Goal: Check status: Check status

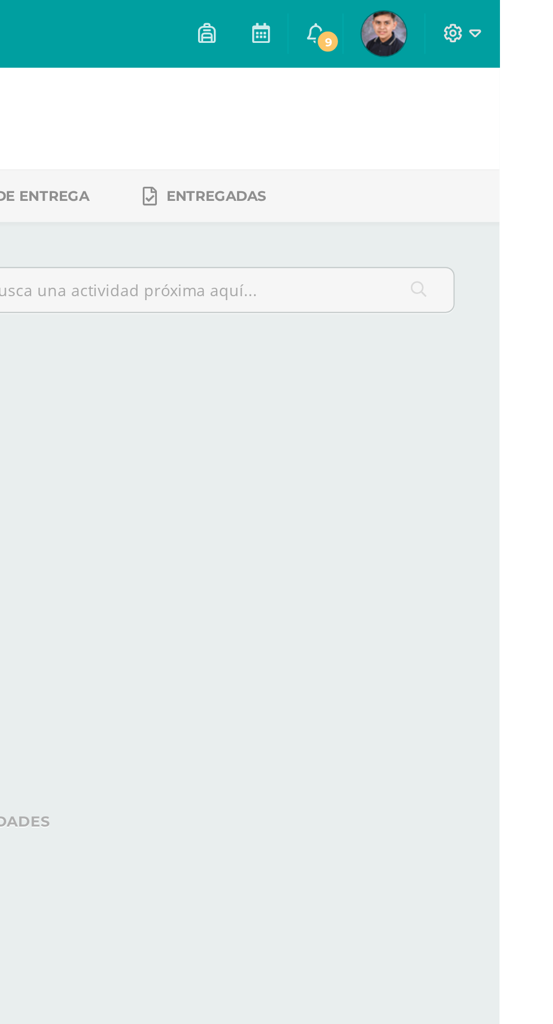
click at [473, 19] on span "9" at bounding box center [466, 21] width 12 height 12
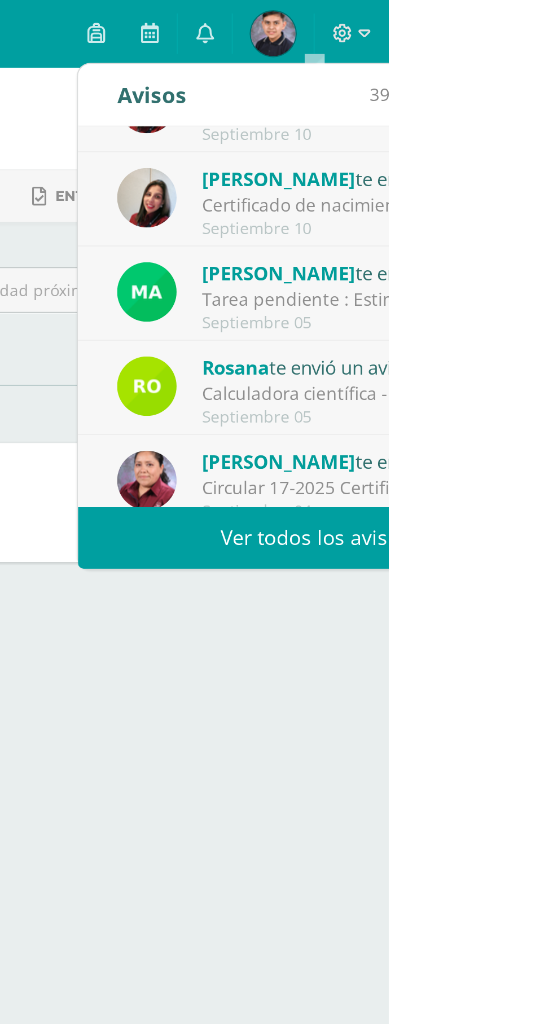
scroll to position [187, 0]
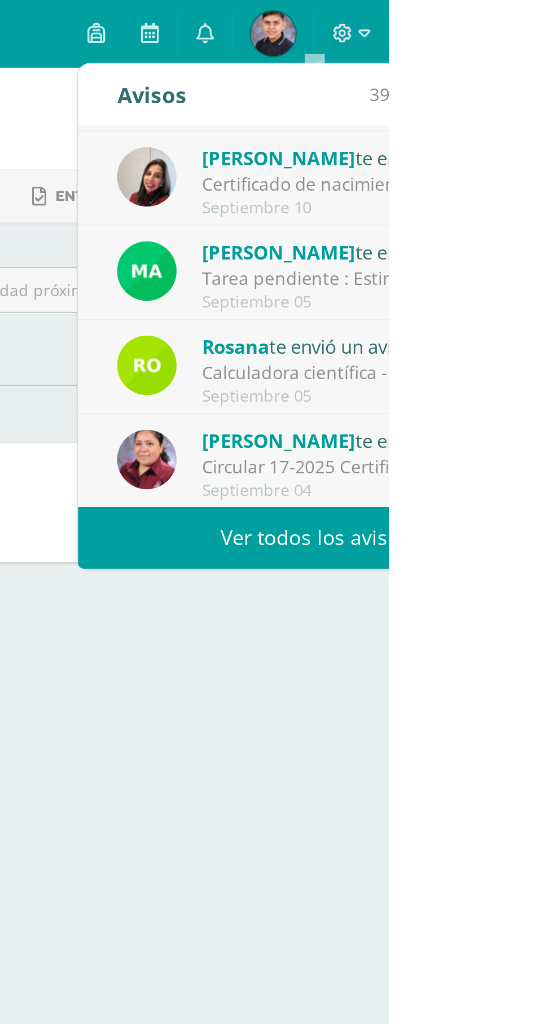
click at [552, 145] on div "Tarea pendiente : Estimado estudiante, tienes pendiente la entrega del cuadro c…" at bounding box center [537, 140] width 157 height 13
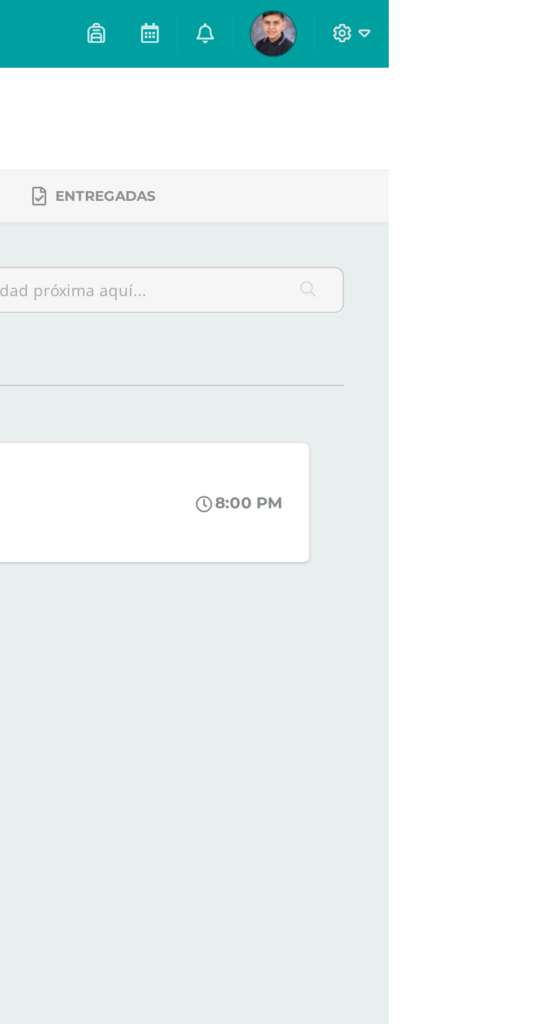
scroll to position [0, 0]
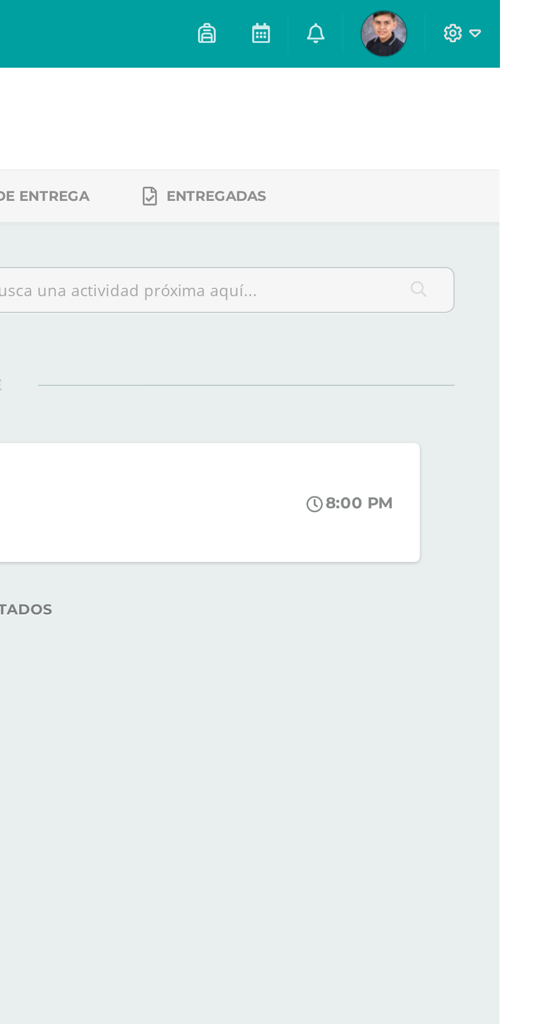
click at [508, 8] on span "Christopher Emanuel Mi Perfil" at bounding box center [494, 17] width 27 height 23
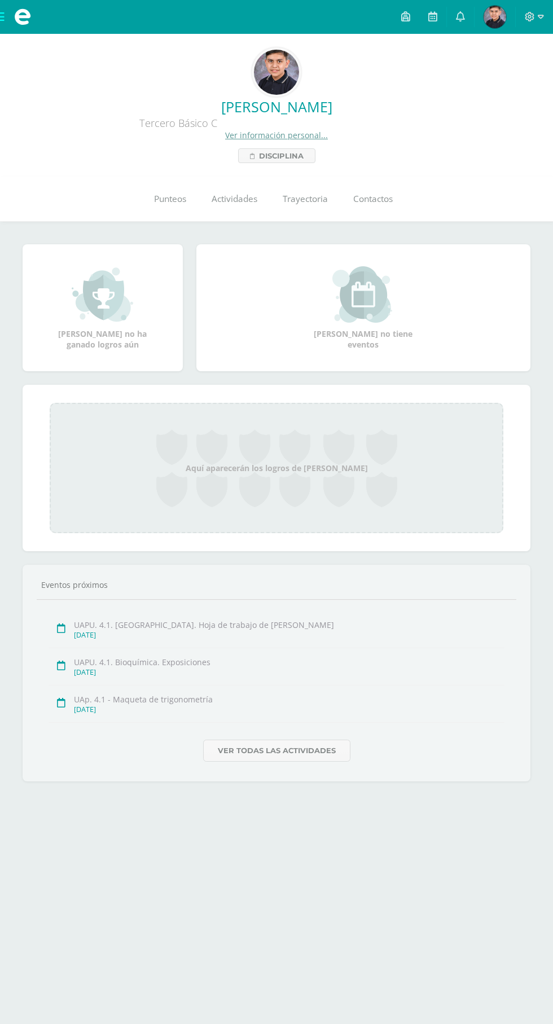
click at [144, 207] on link "Punteos" at bounding box center [170, 199] width 58 height 45
